Goal: Information Seeking & Learning: Learn about a topic

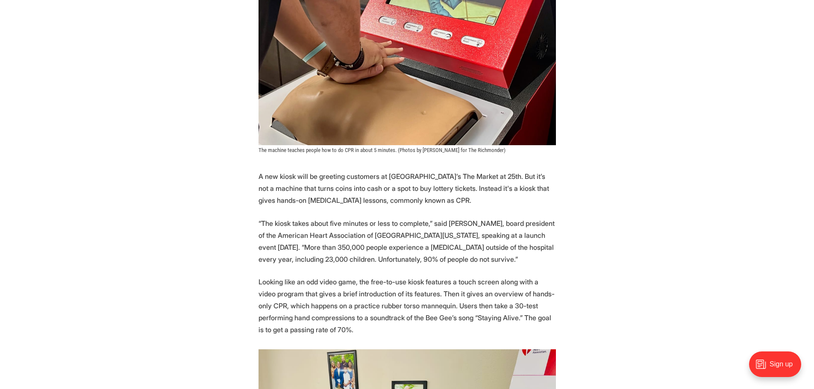
click at [379, 171] on p "A new kiosk will be greeting customers at [GEOGRAPHIC_DATA]’s The Market at 25t…" at bounding box center [406, 188] width 297 height 36
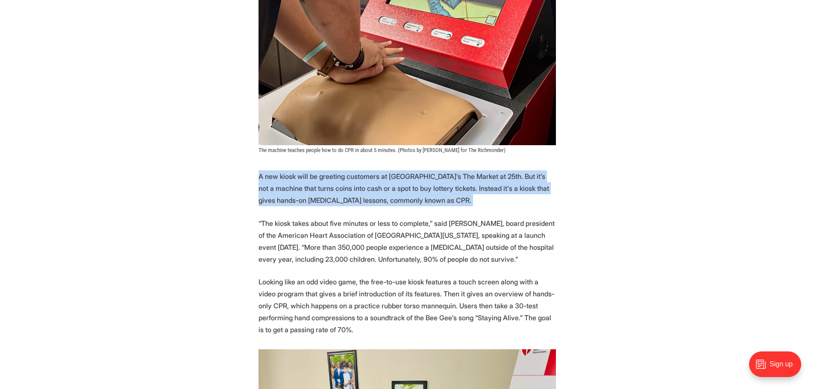
click at [379, 171] on p "A new kiosk will be greeting customers at [GEOGRAPHIC_DATA]’s The Market at 25t…" at bounding box center [406, 188] width 297 height 36
click at [380, 171] on p "A new kiosk will be greeting customers at [GEOGRAPHIC_DATA]’s The Market at 25t…" at bounding box center [406, 188] width 297 height 36
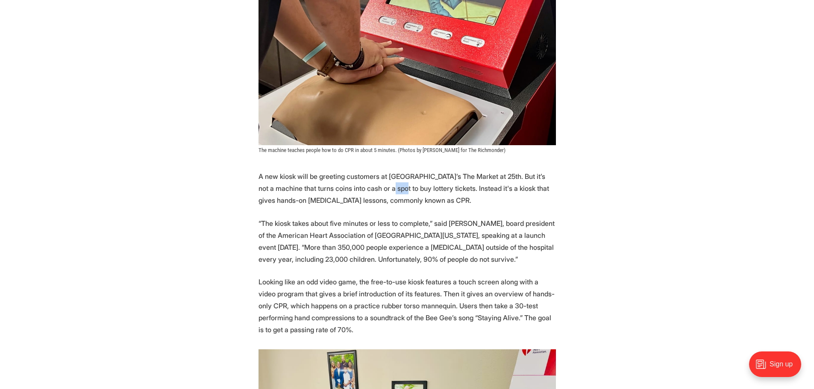
click at [381, 171] on p "A new kiosk will be greeting customers at [GEOGRAPHIC_DATA]’s The Market at 25t…" at bounding box center [406, 188] width 297 height 36
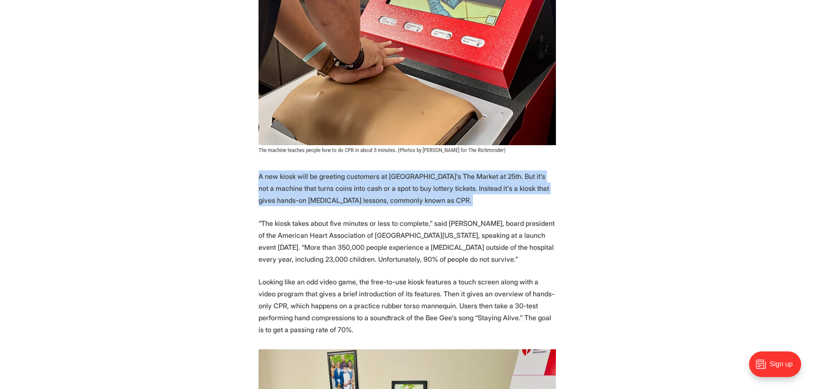
click at [381, 171] on p "A new kiosk will be greeting customers at [GEOGRAPHIC_DATA]’s The Market at 25t…" at bounding box center [406, 188] width 297 height 36
click at [379, 170] on p "A new kiosk will be greeting customers at [GEOGRAPHIC_DATA]’s The Market at 25t…" at bounding box center [406, 188] width 297 height 36
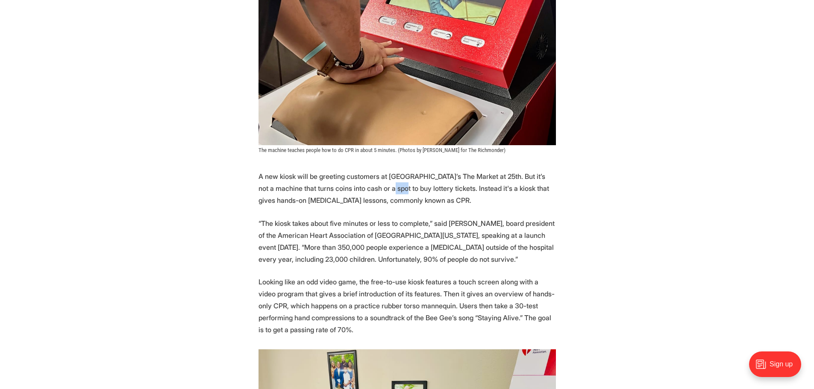
click at [379, 170] on p "A new kiosk will be greeting customers at [GEOGRAPHIC_DATA]’s The Market at 25t…" at bounding box center [406, 188] width 297 height 36
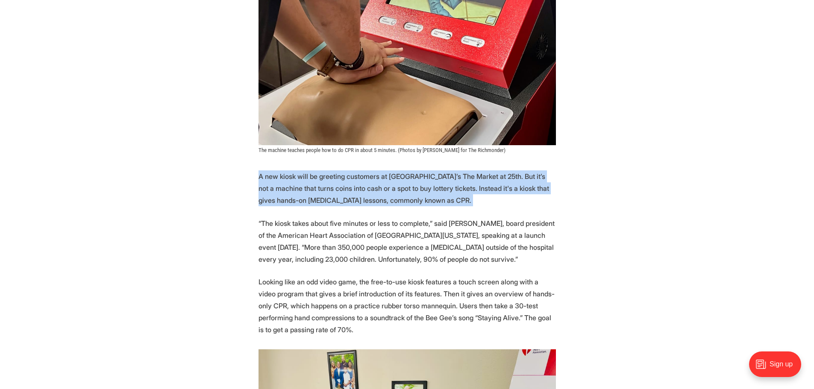
click at [379, 170] on p "A new kiosk will be greeting customers at [GEOGRAPHIC_DATA]’s The Market at 25t…" at bounding box center [406, 188] width 297 height 36
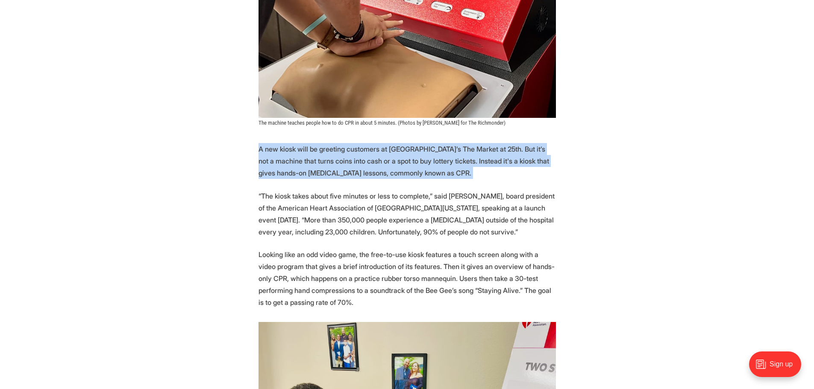
scroll to position [342, 0]
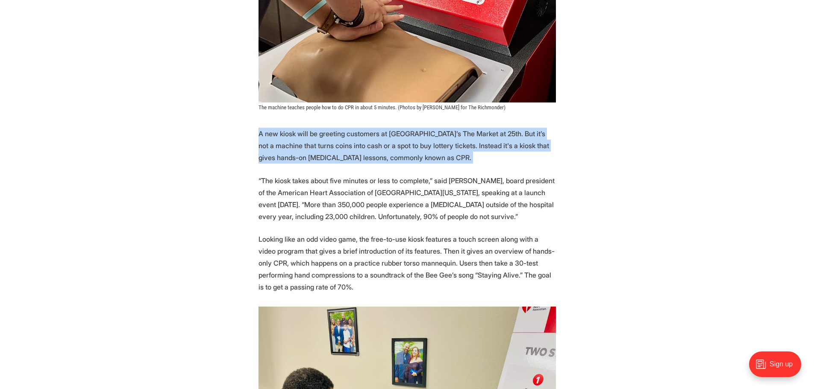
click at [361, 128] on p "A new kiosk will be greeting customers at [GEOGRAPHIC_DATA]’s The Market at 25t…" at bounding box center [406, 146] width 297 height 36
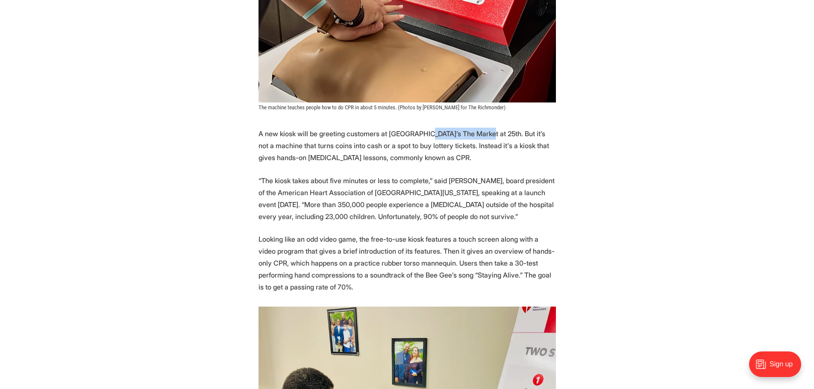
drag, startPoint x: 423, startPoint y: 115, endPoint x: 478, endPoint y: 116, distance: 55.1
click at [478, 128] on p "A new kiosk will be greeting customers at [GEOGRAPHIC_DATA]’s The Market at 25t…" at bounding box center [406, 146] width 297 height 36
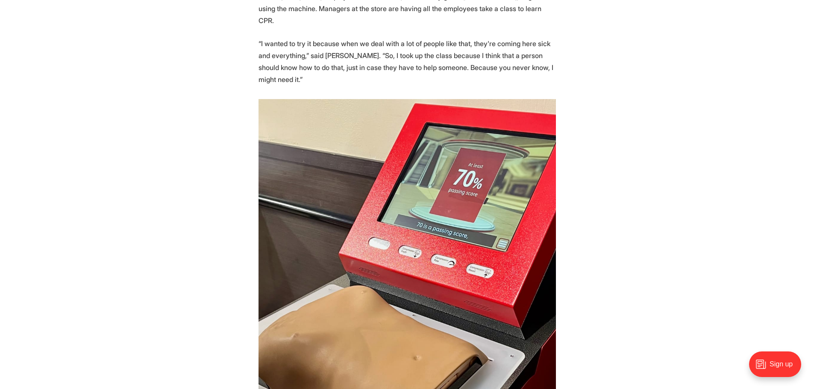
scroll to position [2008, 0]
